Goal: Task Accomplishment & Management: Manage account settings

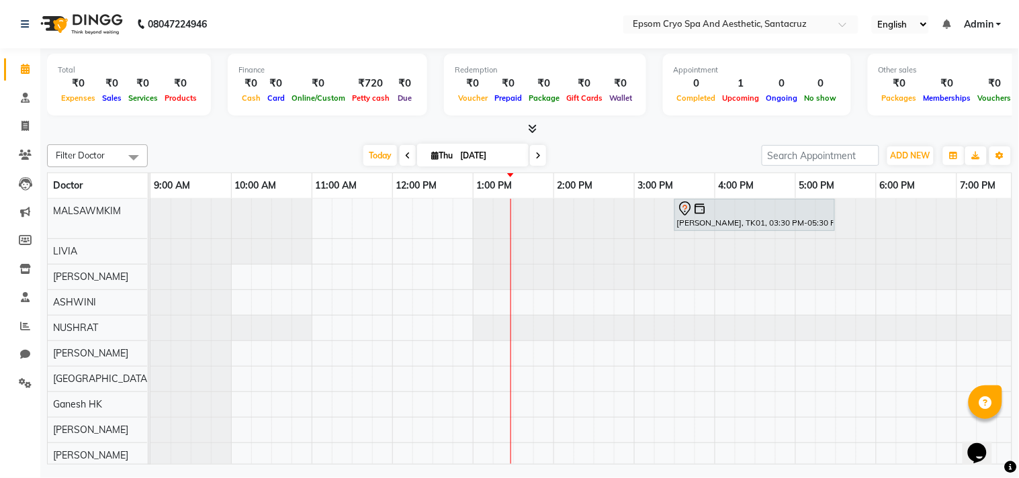
click at [536, 162] on span at bounding box center [538, 155] width 16 height 21
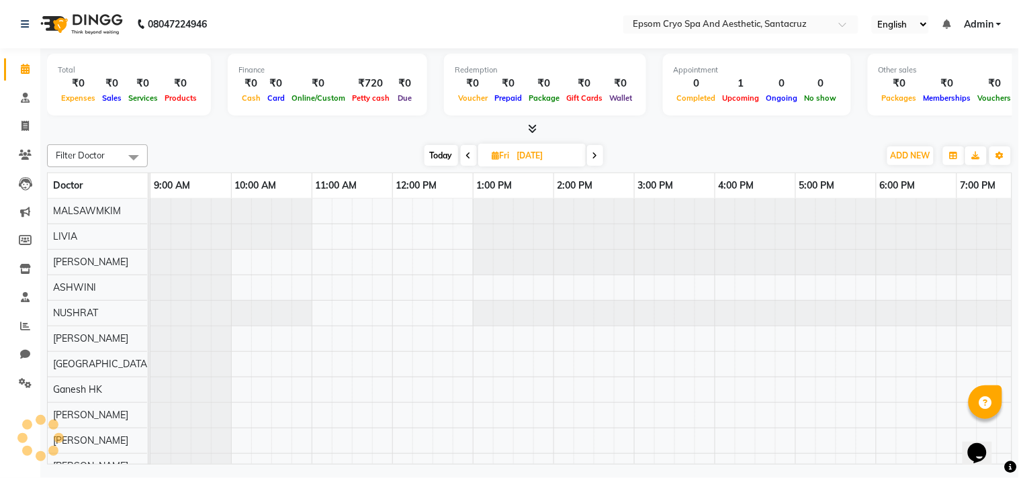
scroll to position [0, 267]
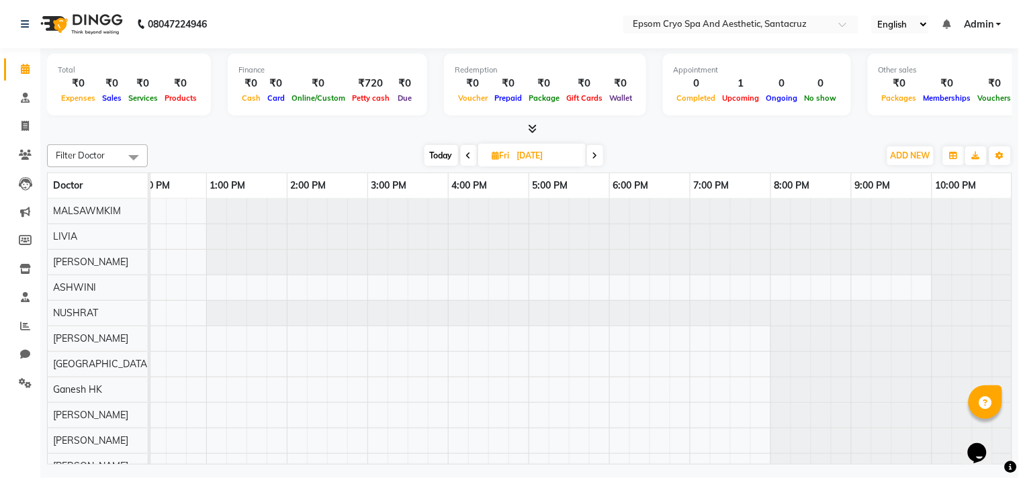
click at [603, 148] on span at bounding box center [595, 155] width 16 height 21
type input "[DATE]"
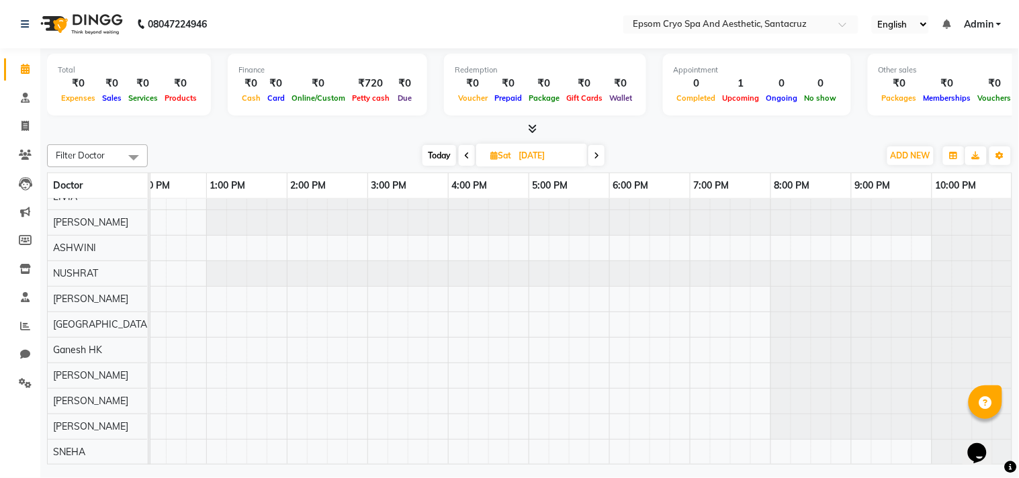
scroll to position [0, 0]
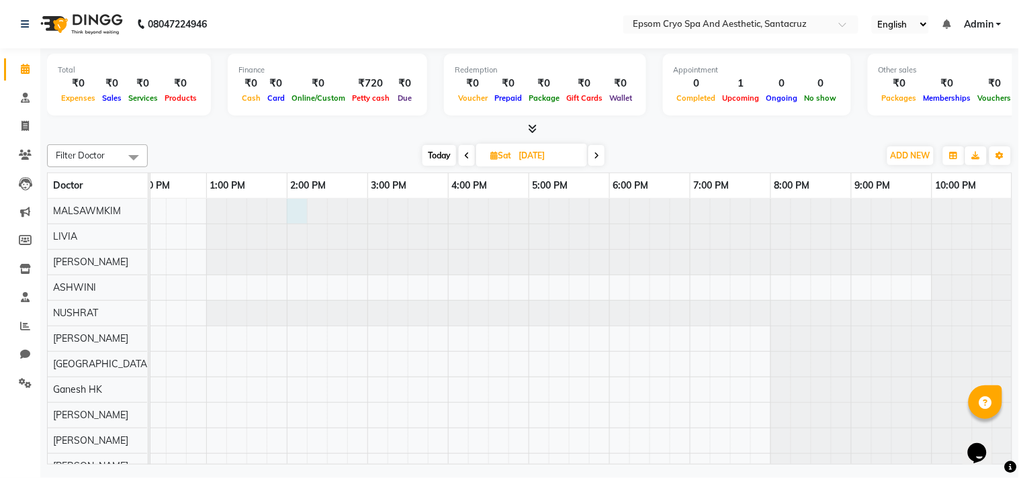
click at [299, 224] on div at bounding box center [609, 236] width 806 height 25
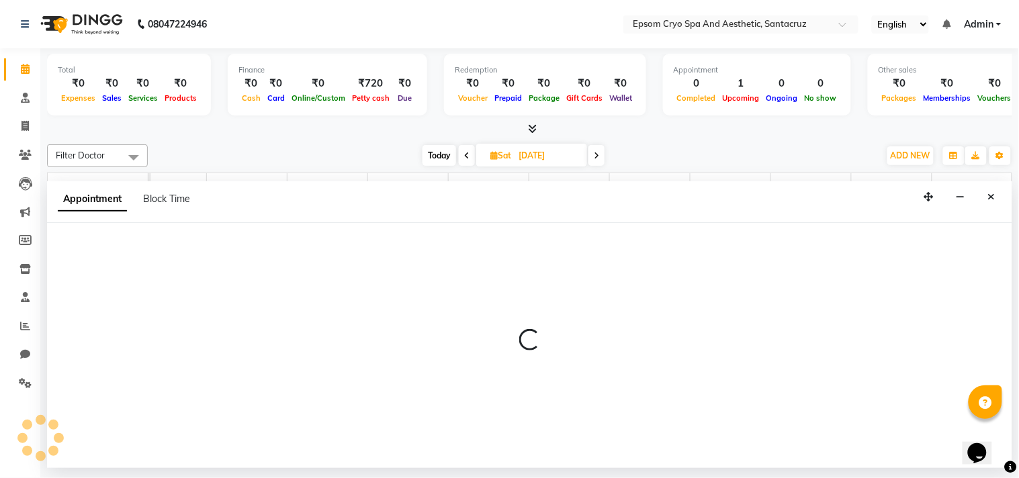
select select "72609"
select select "tentative"
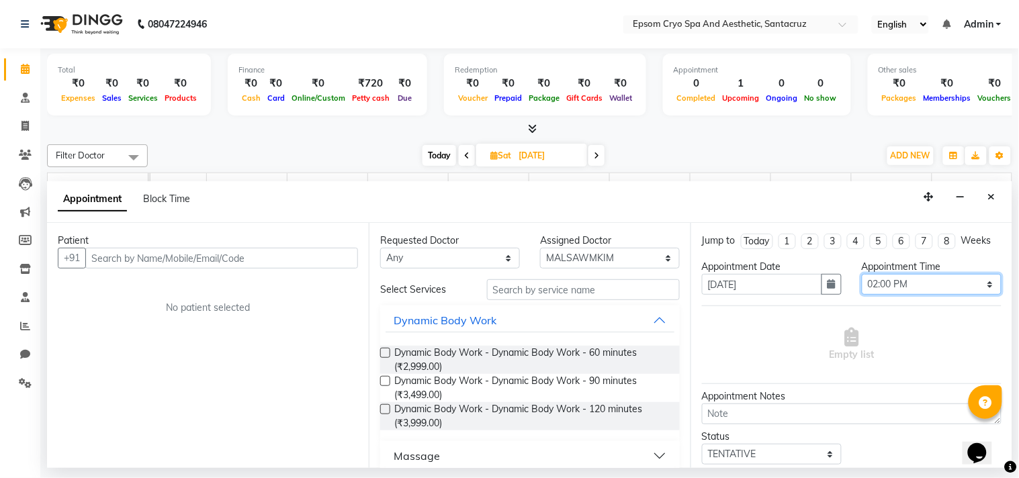
click at [970, 295] on select "Select 10:00 AM 10:15 AM 10:30 AM 10:45 AM 11:00 AM 11:15 AM 11:30 AM 11:45 AM …" at bounding box center [932, 284] width 140 height 21
select select "870"
click at [862, 286] on select "Select 10:00 AM 10:15 AM 10:30 AM 10:45 AM 11:00 AM 11:15 AM 11:30 AM 11:45 AM …" at bounding box center [932, 284] width 140 height 21
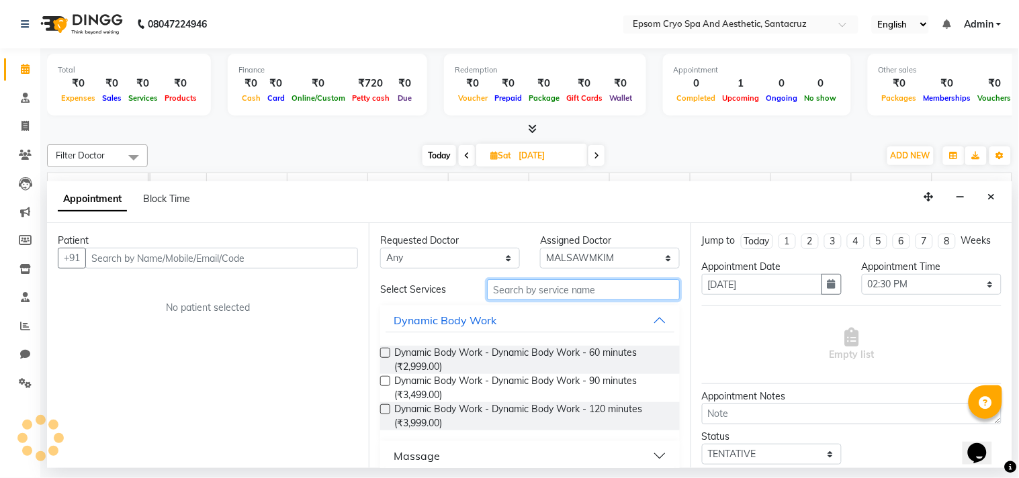
click at [581, 289] on input "text" at bounding box center [583, 290] width 193 height 21
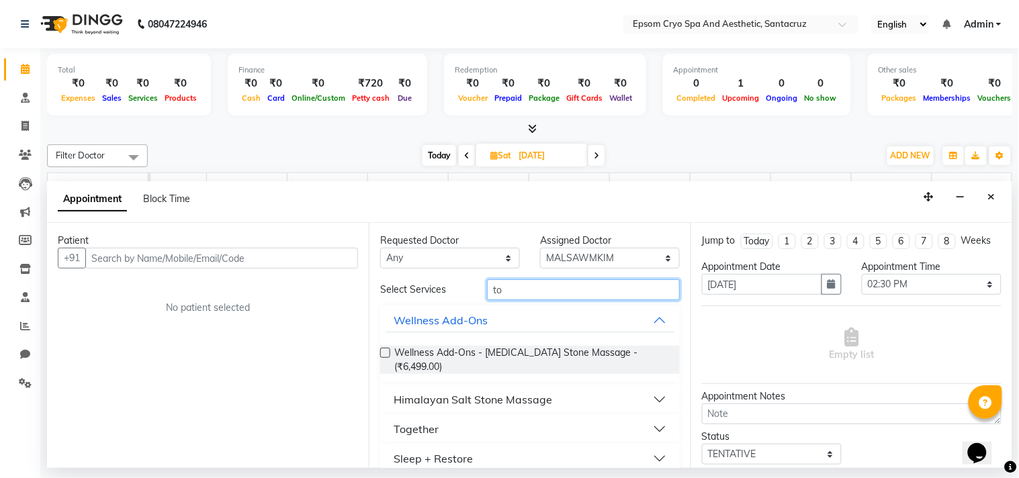
type input "to"
click at [437, 444] on div "Sleep + Restore" at bounding box center [530, 459] width 300 height 30
click at [441, 431] on button "Together" at bounding box center [530, 429] width 289 height 24
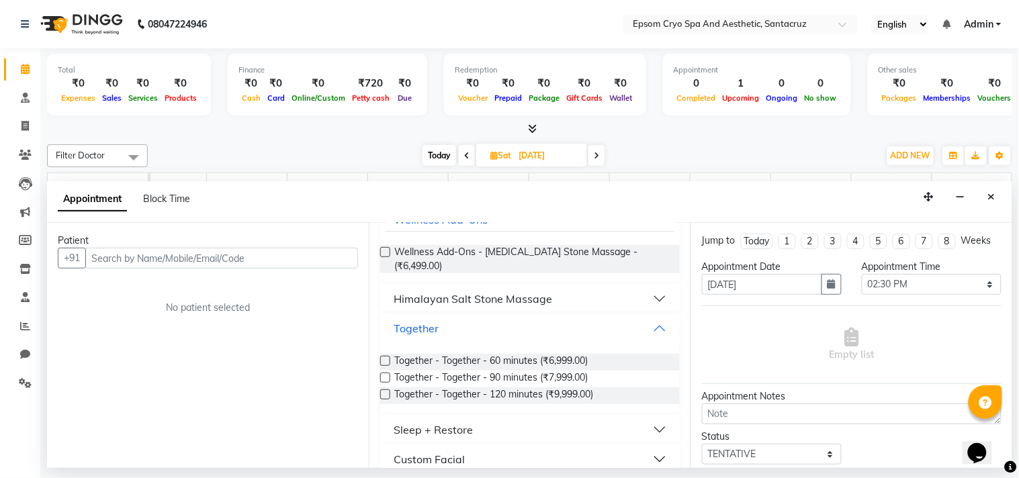
scroll to position [111, 0]
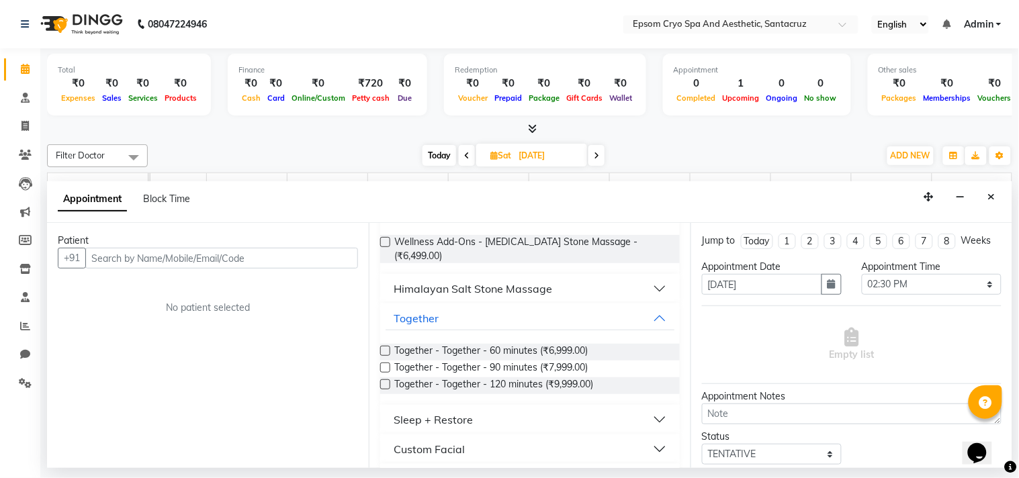
click at [384, 354] on label at bounding box center [385, 351] width 10 height 10
click at [384, 354] on input "checkbox" at bounding box center [384, 352] width 9 height 9
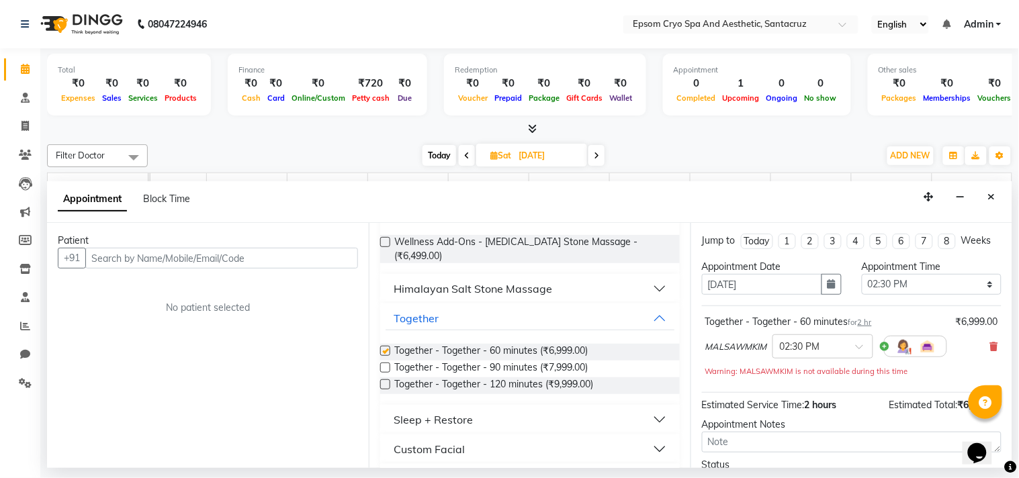
checkbox input "false"
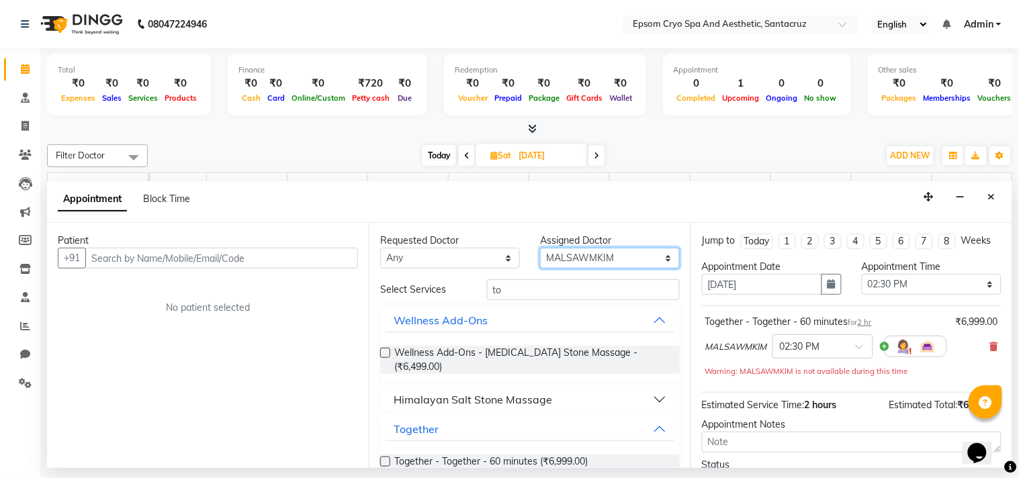
click at [640, 257] on select "Select ASHWINI [PERSON_NAME] [PERSON_NAME] Ganesh HK LIVIA MALSAWMKIM NUSHRAT […" at bounding box center [610, 258] width 140 height 21
select select "72611"
click at [540, 248] on select "Select ASHWINI [PERSON_NAME] [PERSON_NAME] Ganesh HK LIVIA MALSAWMKIM NUSHRAT […" at bounding box center [610, 258] width 140 height 21
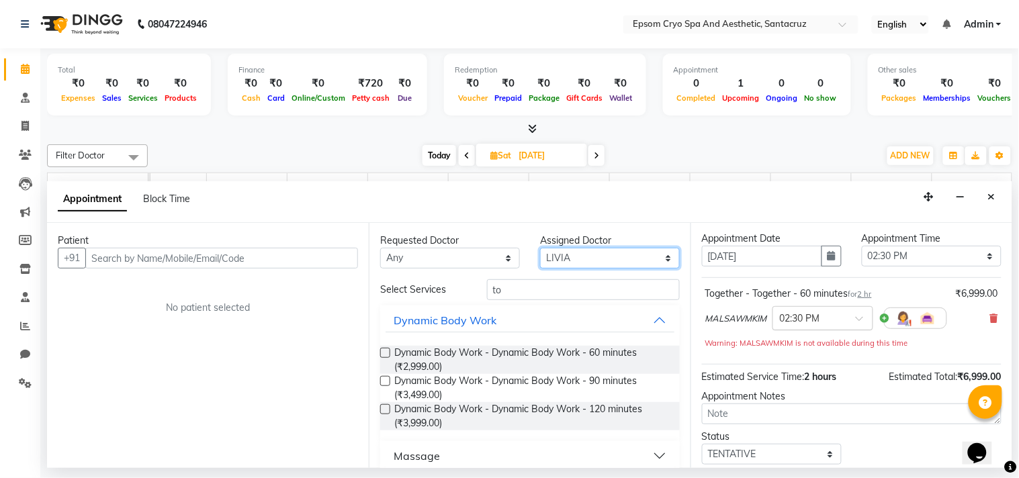
scroll to position [31, 0]
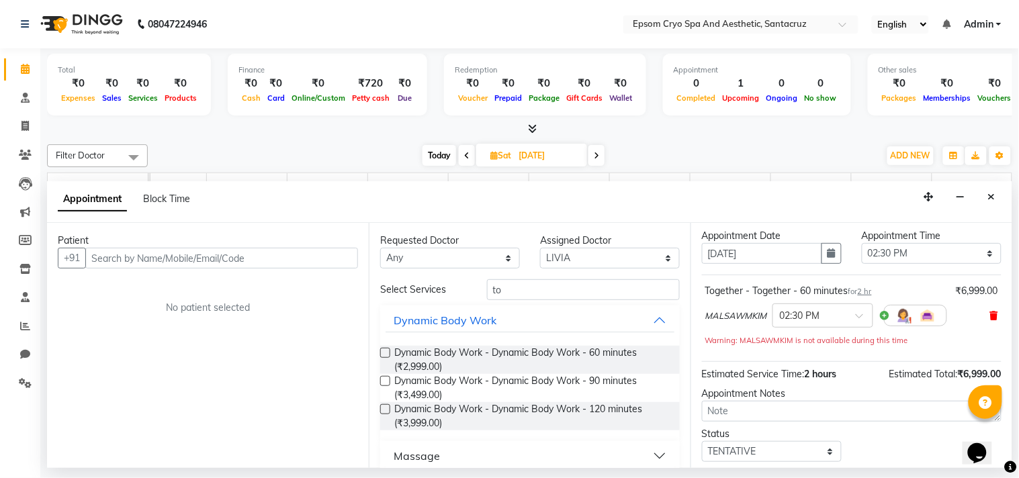
click at [990, 320] on icon at bounding box center [994, 315] width 8 height 9
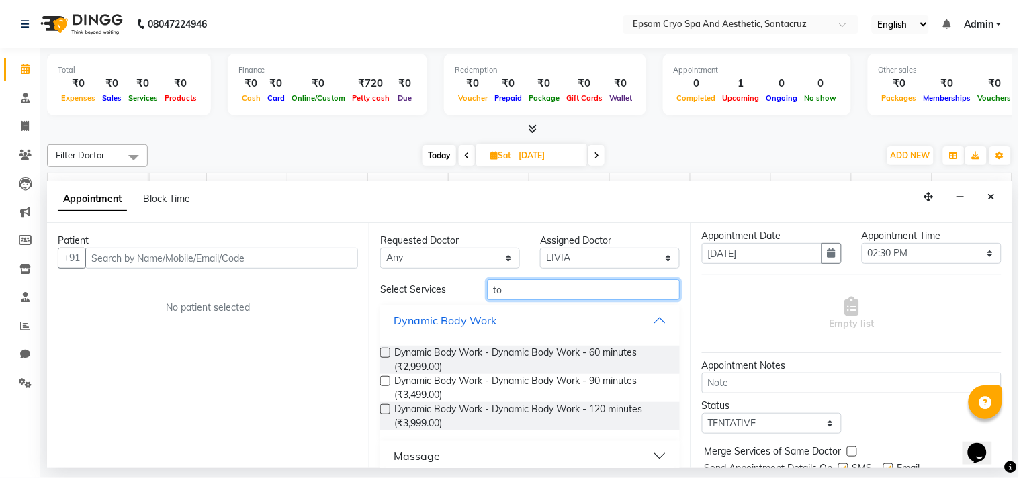
click at [587, 290] on input "to" at bounding box center [583, 290] width 193 height 21
type input "to"
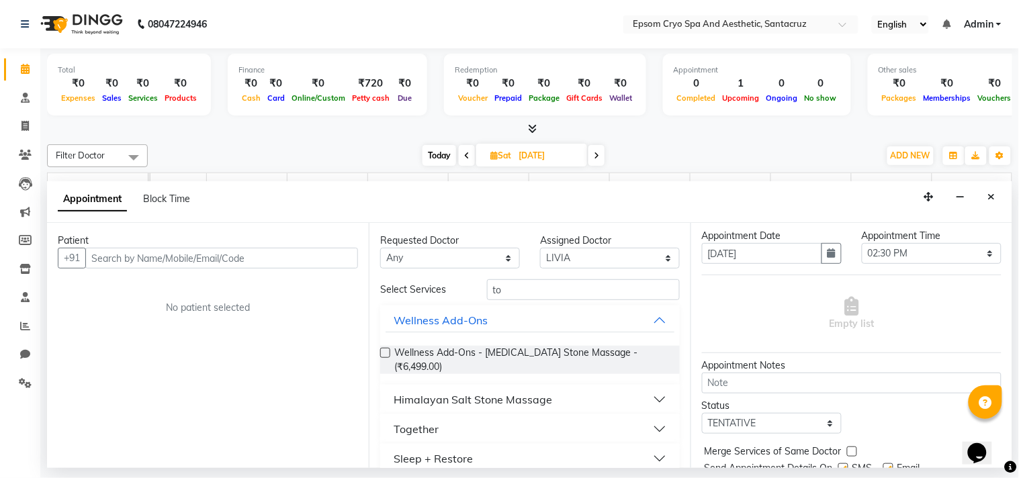
click at [405, 427] on div "Together" at bounding box center [416, 429] width 45 height 16
click at [383, 458] on label at bounding box center [385, 462] width 10 height 10
click at [383, 459] on input "checkbox" at bounding box center [384, 463] width 9 height 9
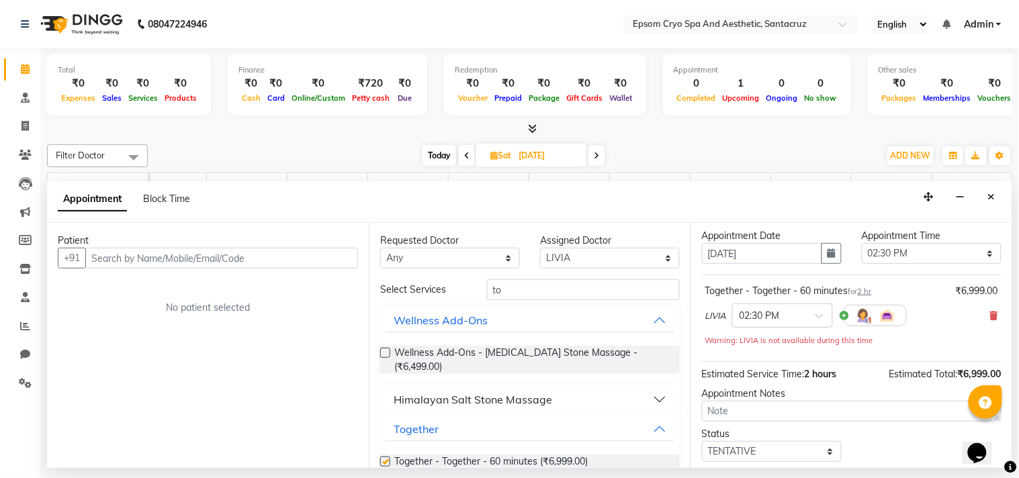
checkbox input "false"
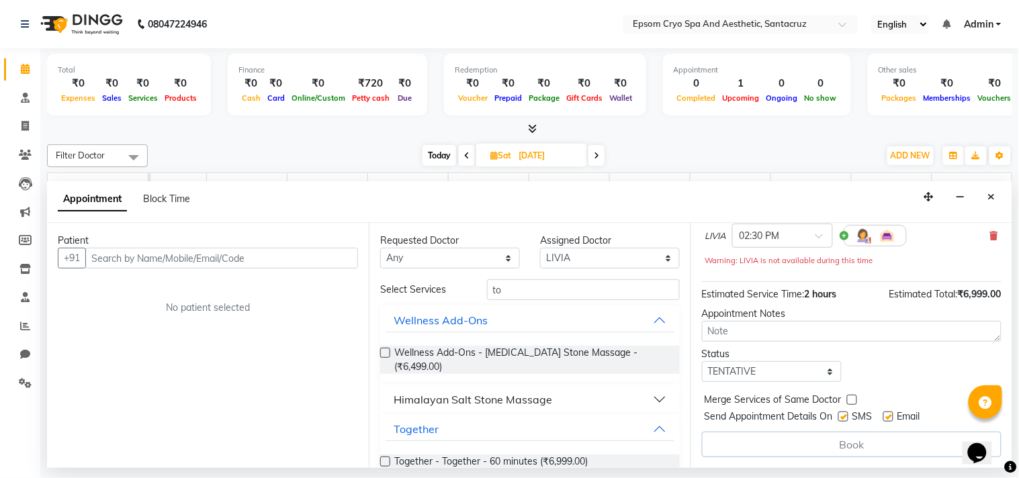
scroll to position [0, 0]
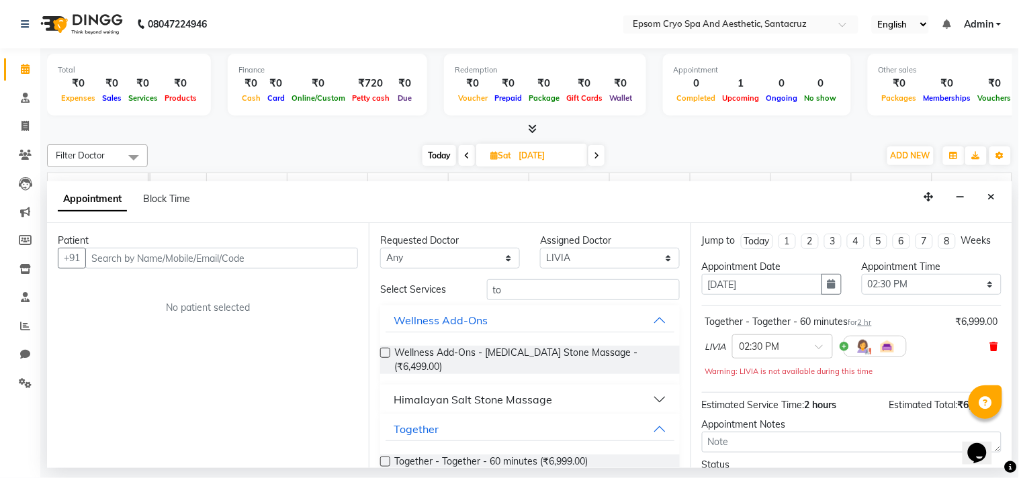
click at [990, 351] on icon at bounding box center [994, 346] width 8 height 9
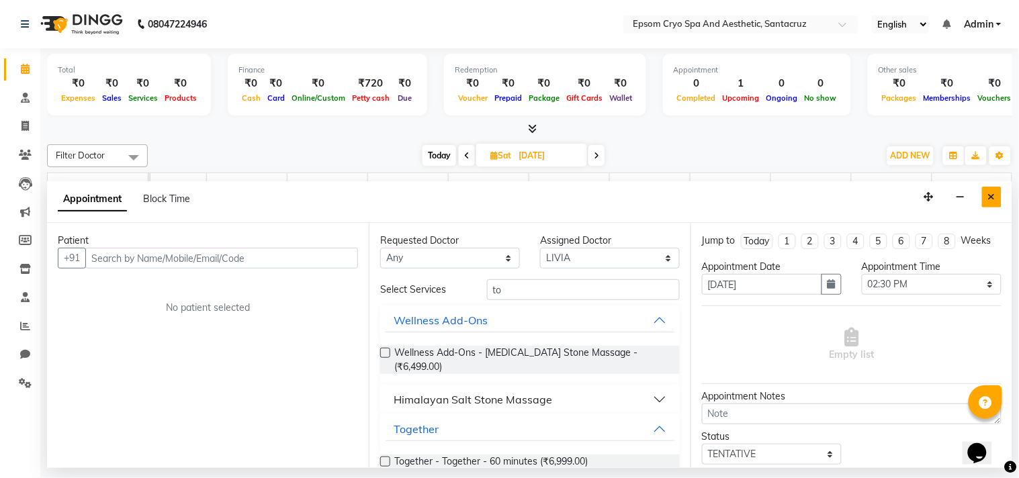
click at [1000, 200] on button "Close" at bounding box center [991, 197] width 19 height 21
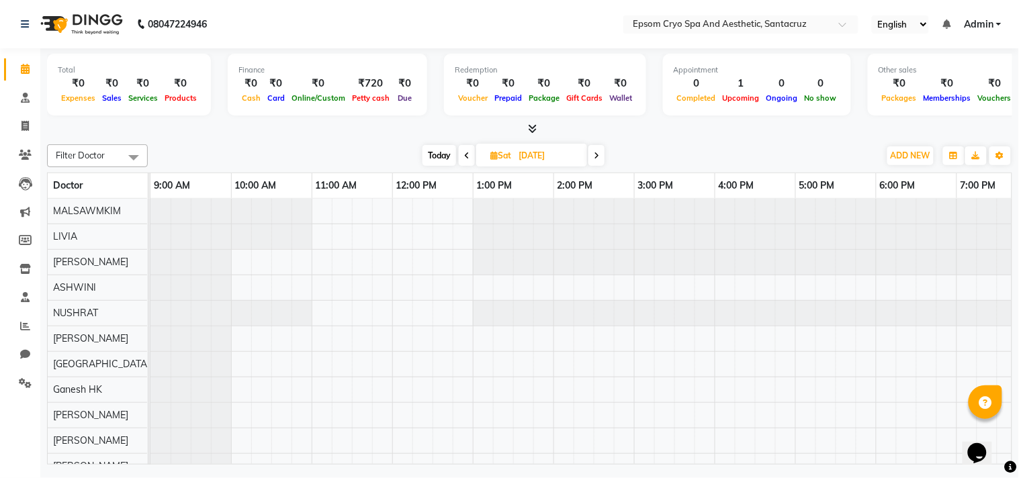
scroll to position [0, 267]
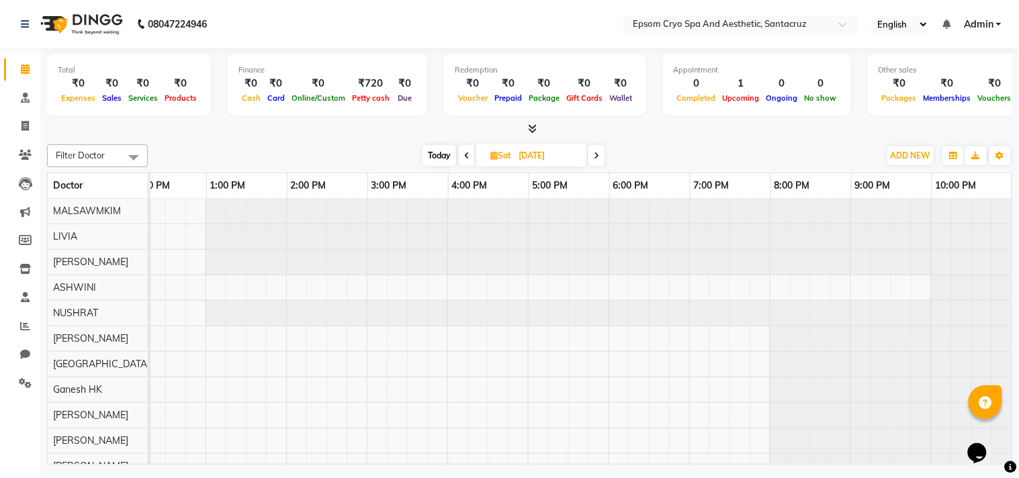
click at [991, 20] on span "Admin" at bounding box center [979, 24] width 30 height 14
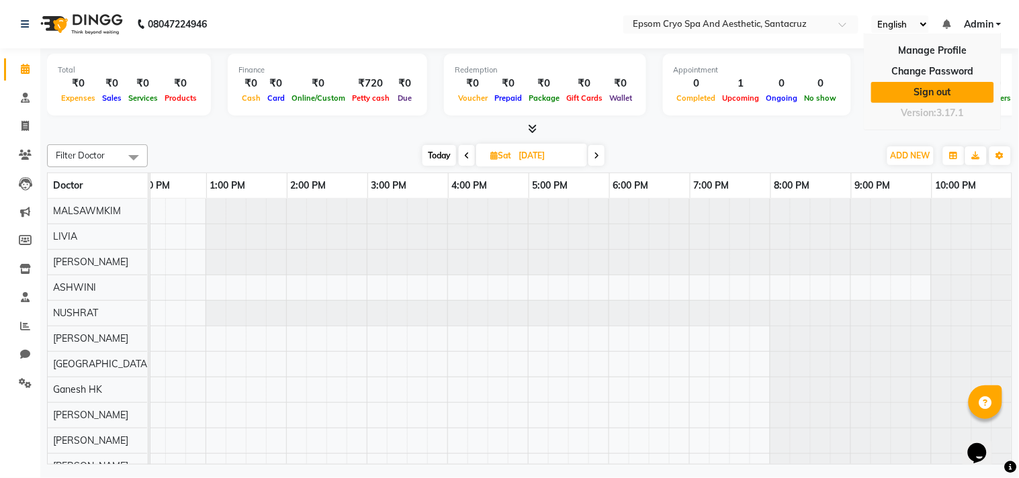
click at [925, 91] on link "Sign out" at bounding box center [932, 92] width 123 height 21
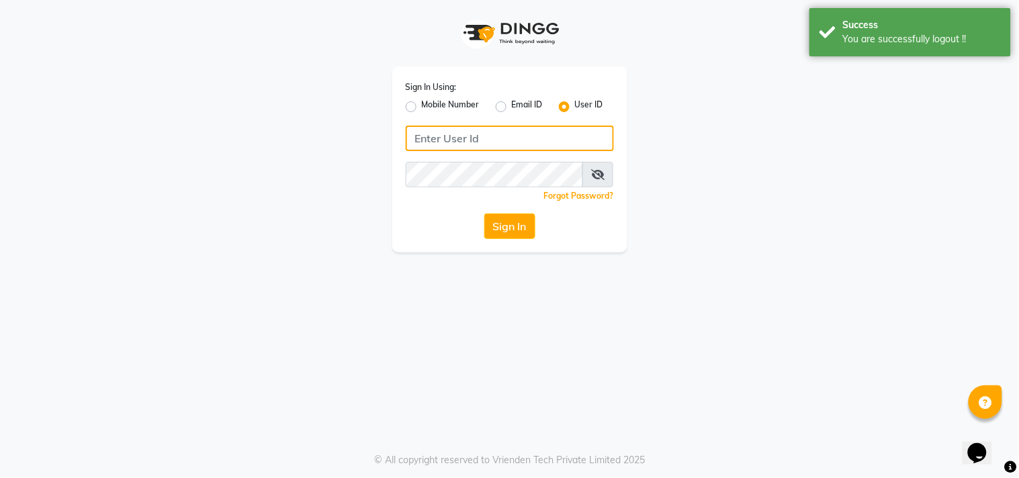
type input "naman"
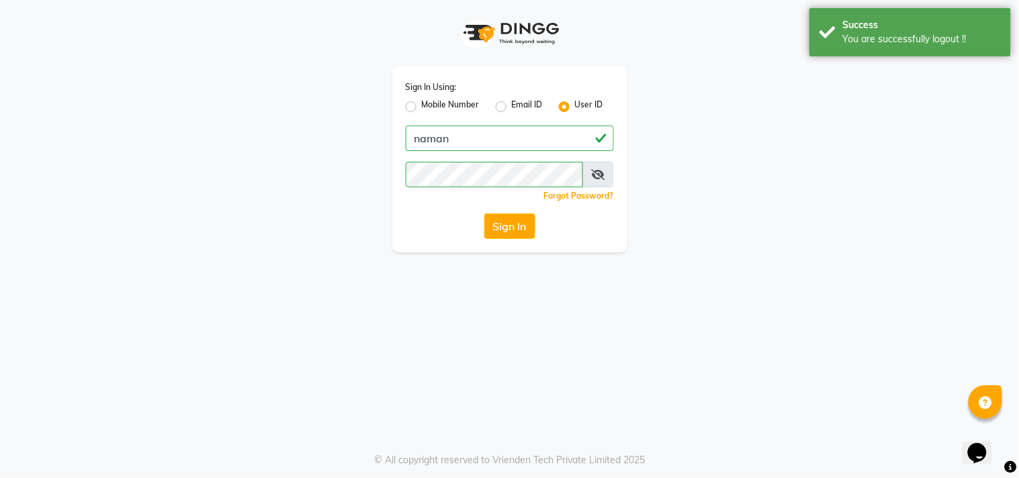
click at [422, 103] on label "Mobile Number" at bounding box center [451, 107] width 58 height 16
click at [422, 103] on input "Mobile Number" at bounding box center [426, 103] width 9 height 9
radio input "true"
radio input "false"
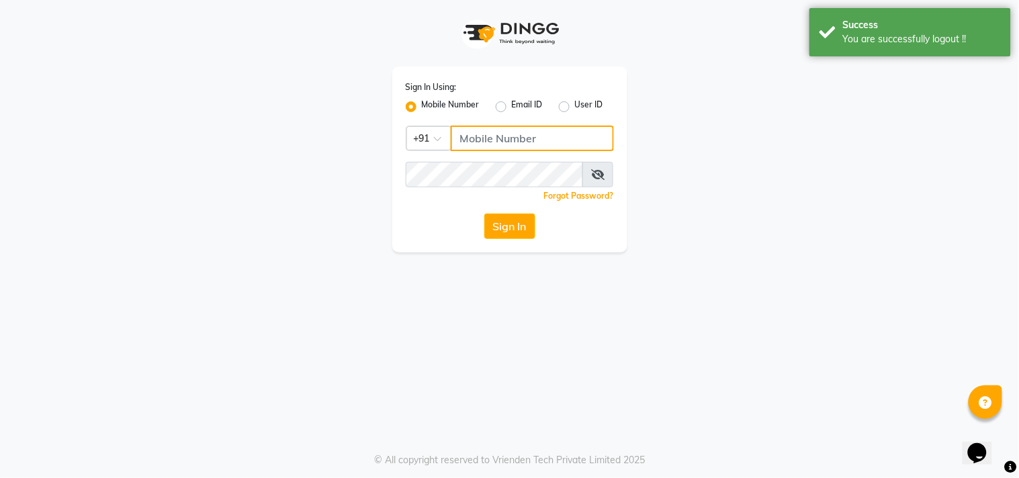
click at [545, 137] on input "Username" at bounding box center [532, 139] width 163 height 26
type input "7757092128"
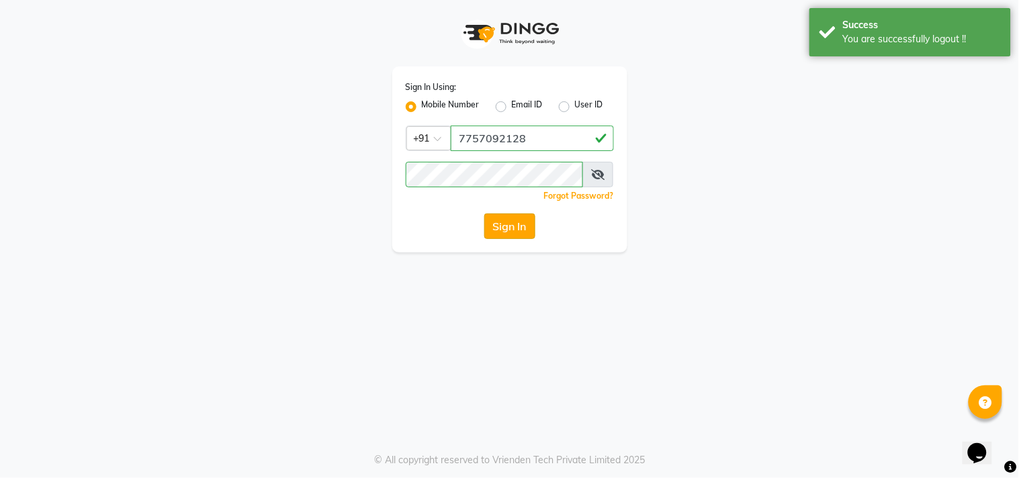
click at [509, 218] on button "Sign In" at bounding box center [509, 227] width 51 height 26
